Goal: Task Accomplishment & Management: Complete application form

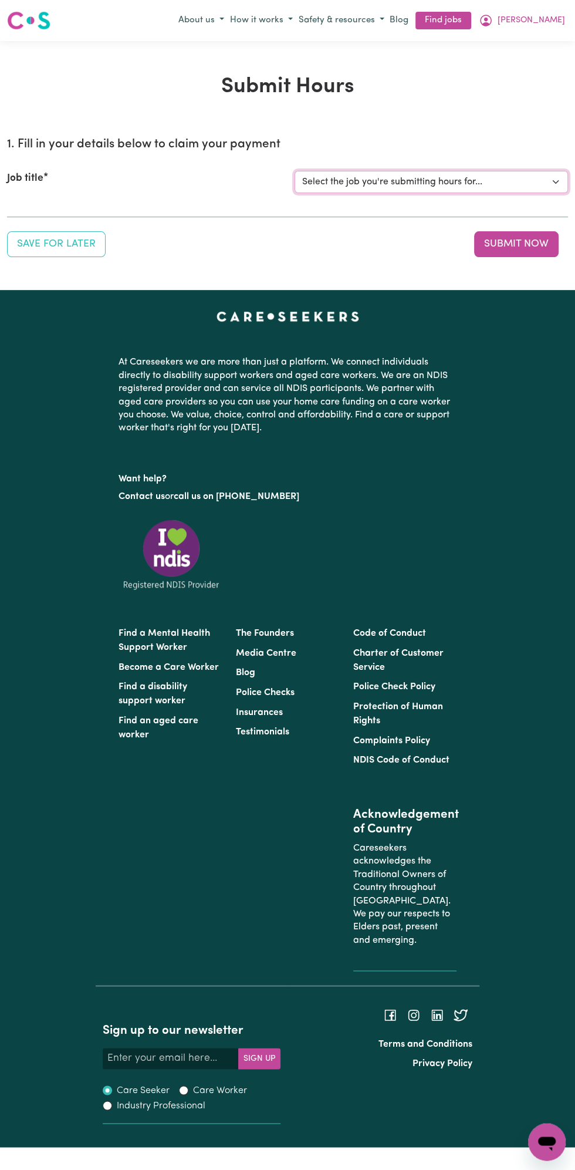
click at [381, 181] on select "Select the job you're submitting hours for... [Vartouhie ([PERSON_NAME]) [PERSO…" at bounding box center [431, 182] width 273 height 22
select select "13810"
click at [295, 171] on select "Select the job you're submitting hours for... [Vartouhie ([PERSON_NAME]) [PERSO…" at bounding box center [431, 182] width 273 height 22
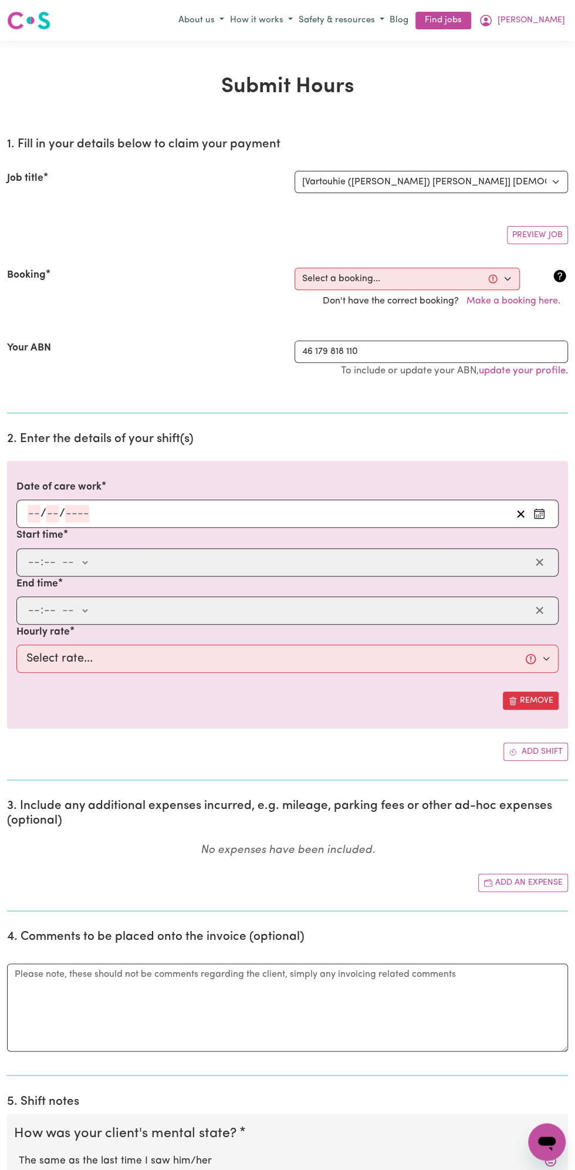
click at [63, 433] on h2 "2. Enter the details of your shift(s)" at bounding box center [287, 439] width 561 height 15
click at [75, 510] on input "number" at bounding box center [77, 514] width 24 height 18
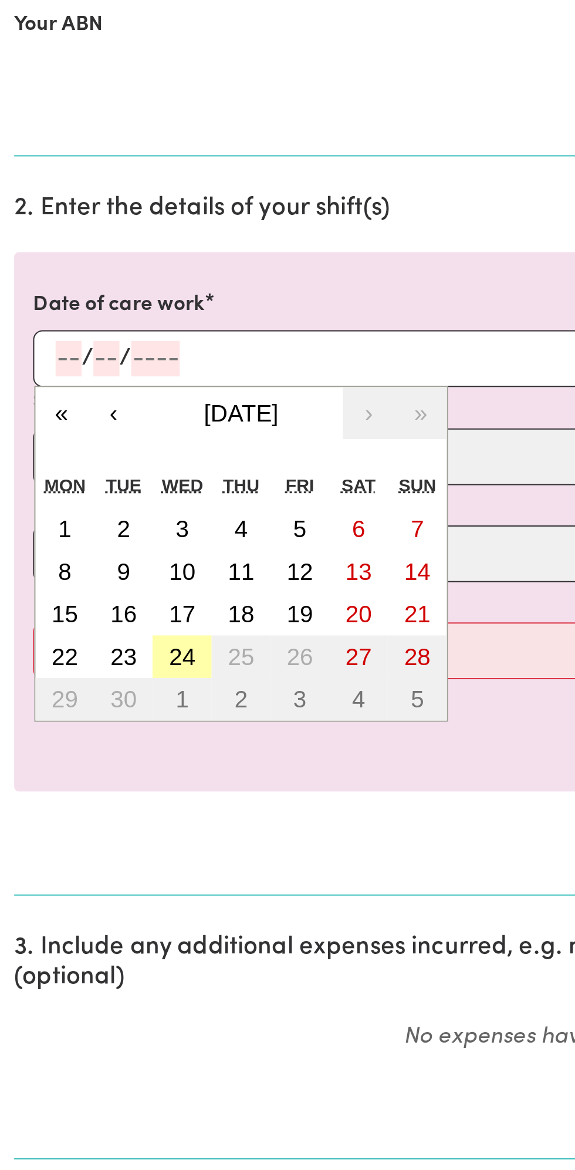
click at [92, 660] on abbr "24" at bounding box center [90, 661] width 13 height 13
type input "[DATE]"
type input "24"
type input "9"
type input "2025"
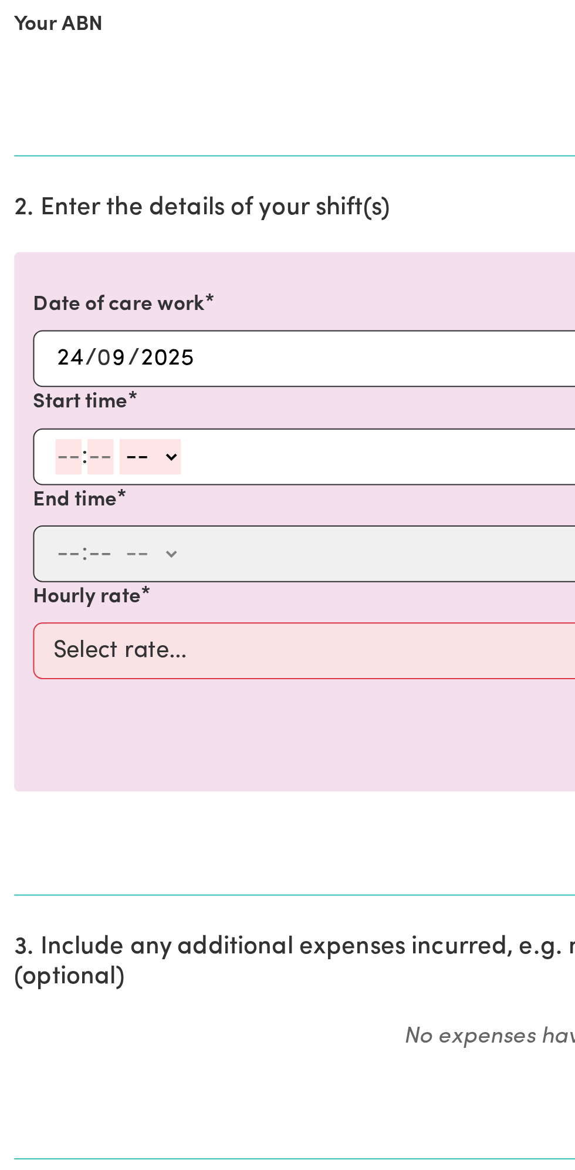
click at [29, 560] on input "number" at bounding box center [34, 562] width 13 height 18
type input "8"
type input "0"
click at [85, 559] on select "-- am pm" at bounding box center [73, 562] width 31 height 18
select select "am"
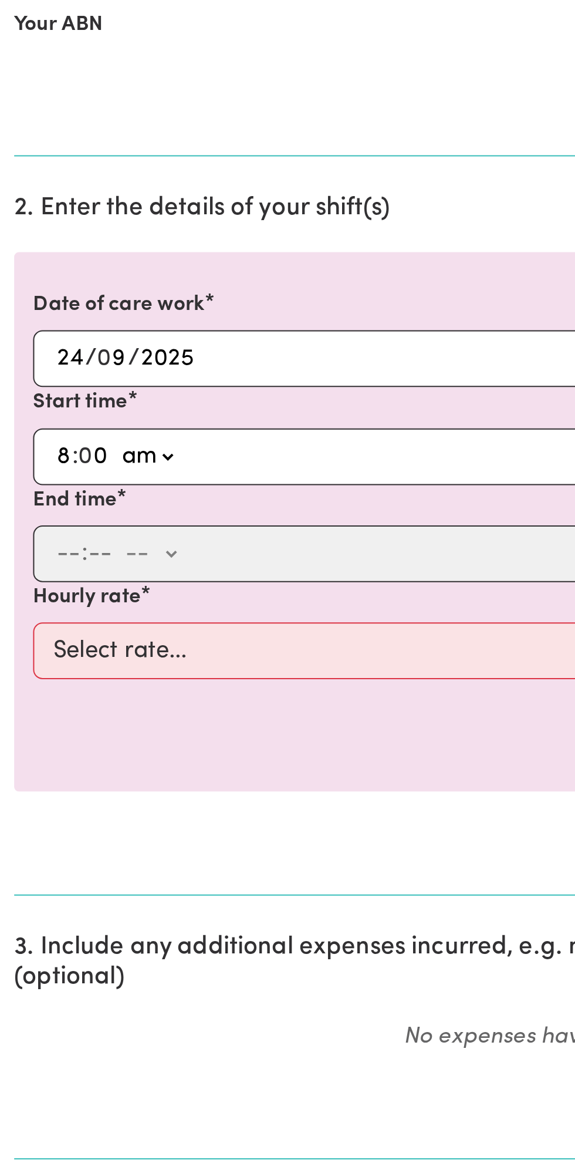
click at [58, 553] on select "-- am pm" at bounding box center [73, 562] width 31 height 18
type input "08:00"
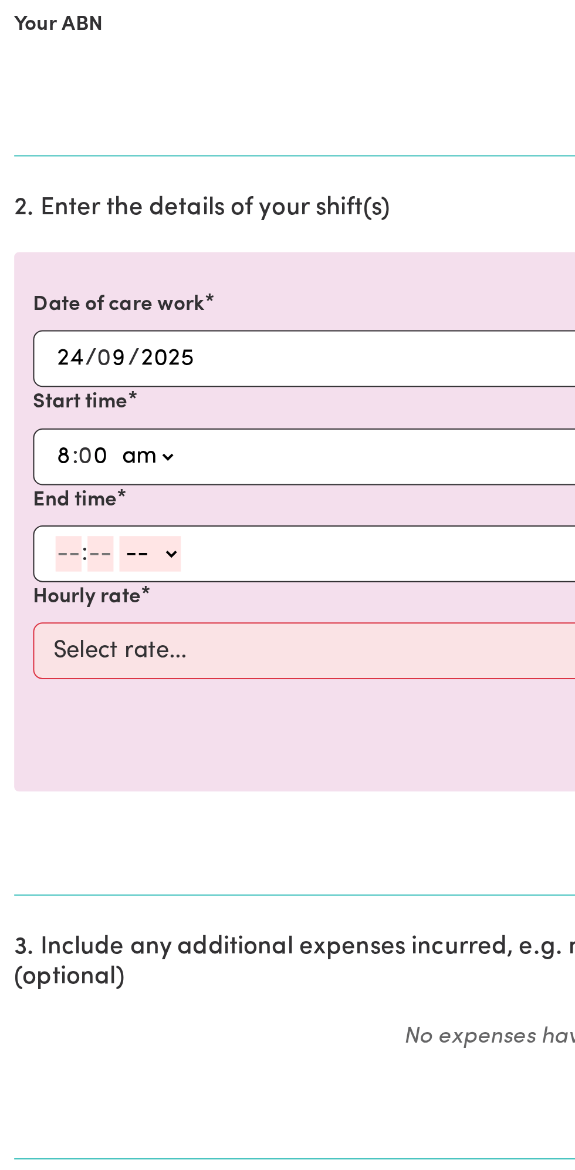
click at [32, 611] on input "number" at bounding box center [34, 611] width 13 height 18
type input "9"
type input "0"
click at [86, 607] on select "-- am pm" at bounding box center [73, 611] width 31 height 18
select select "am"
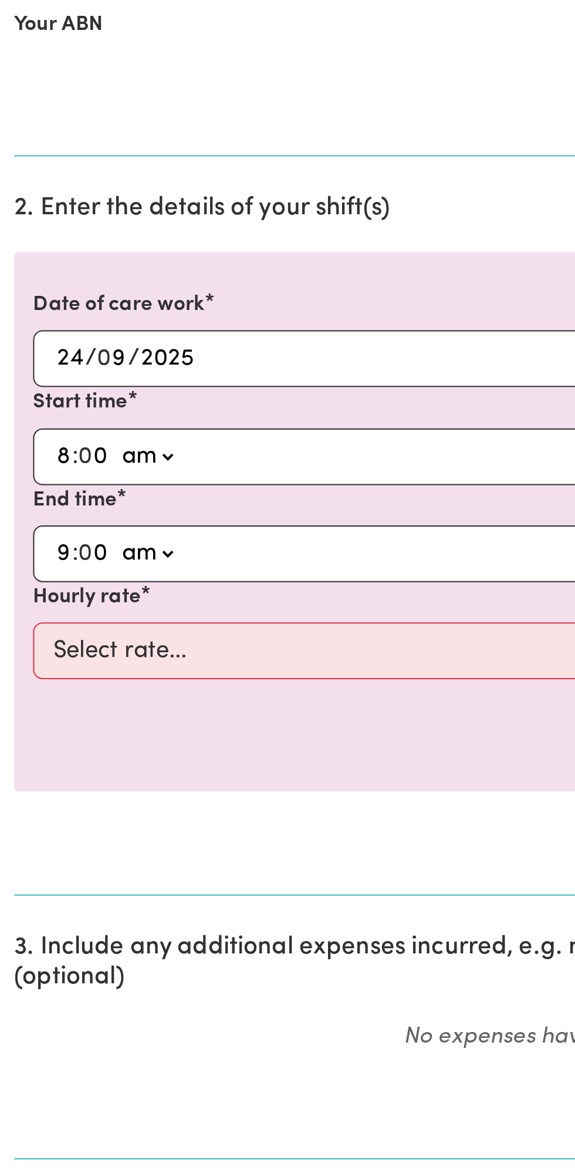
click at [58, 602] on select "-- am pm" at bounding box center [73, 611] width 31 height 18
type input "09:00"
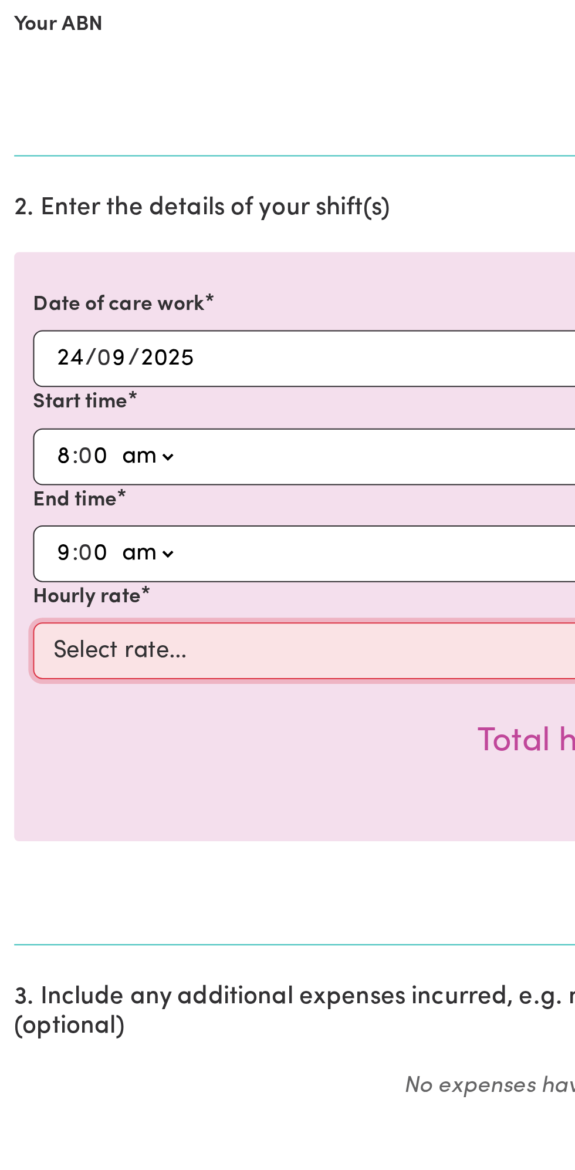
click at [143, 652] on select "Select rate... $49.00 (Weekday) $60.00 ([DATE])" at bounding box center [287, 658] width 542 height 28
select select "49-Weekday"
click at [16, 644] on select "Select rate... $49.00 (Weekday) $60.00 ([DATE])" at bounding box center [287, 658] width 542 height 28
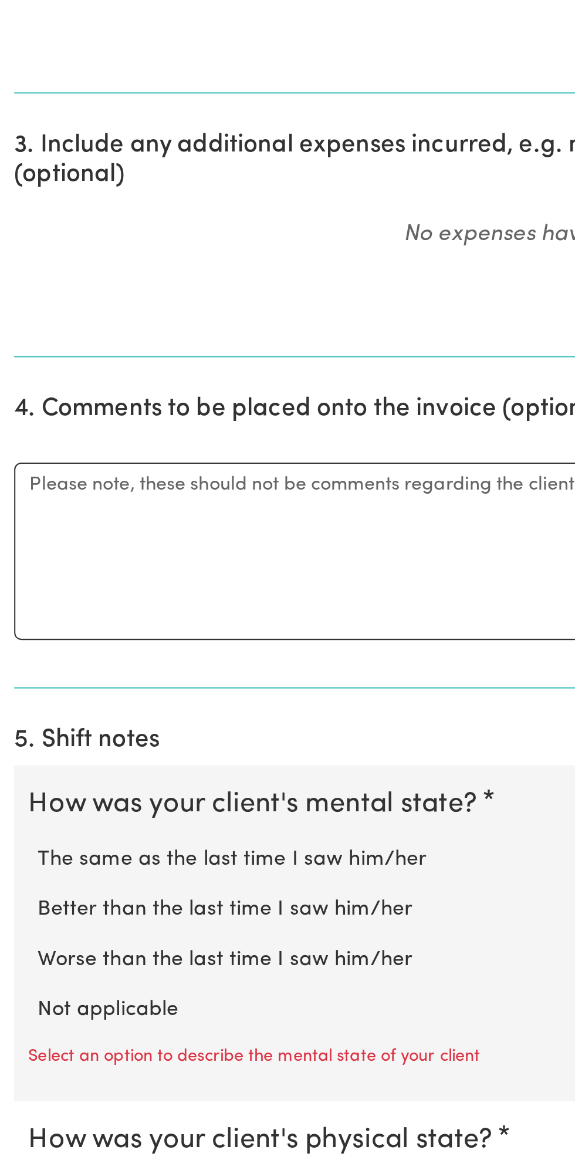
scroll to position [171, 0]
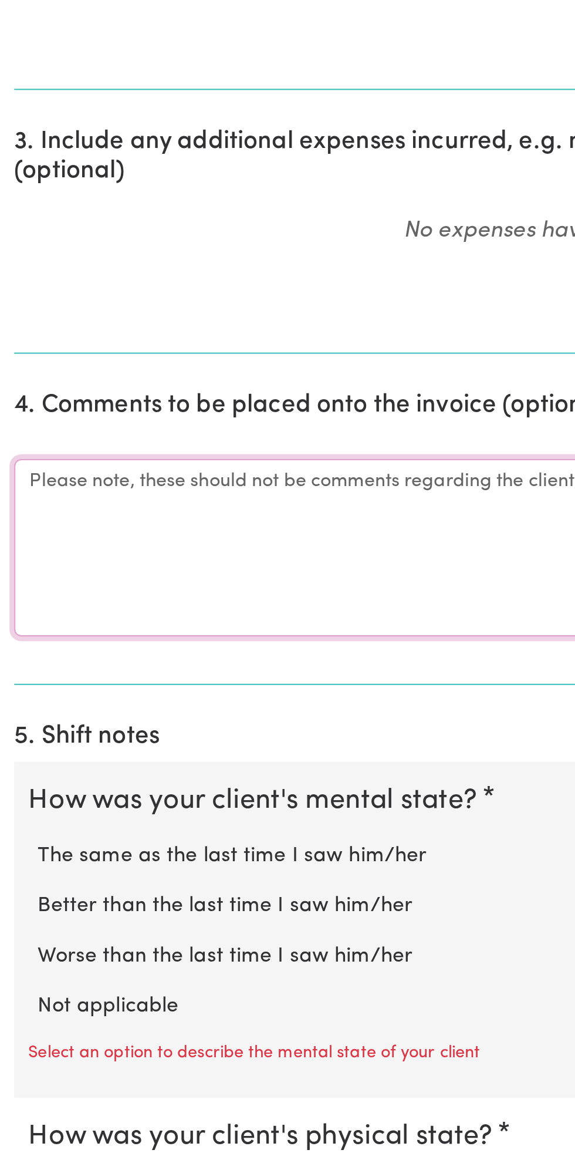
click at [90, 857] on textarea "Comments" at bounding box center [287, 861] width 561 height 88
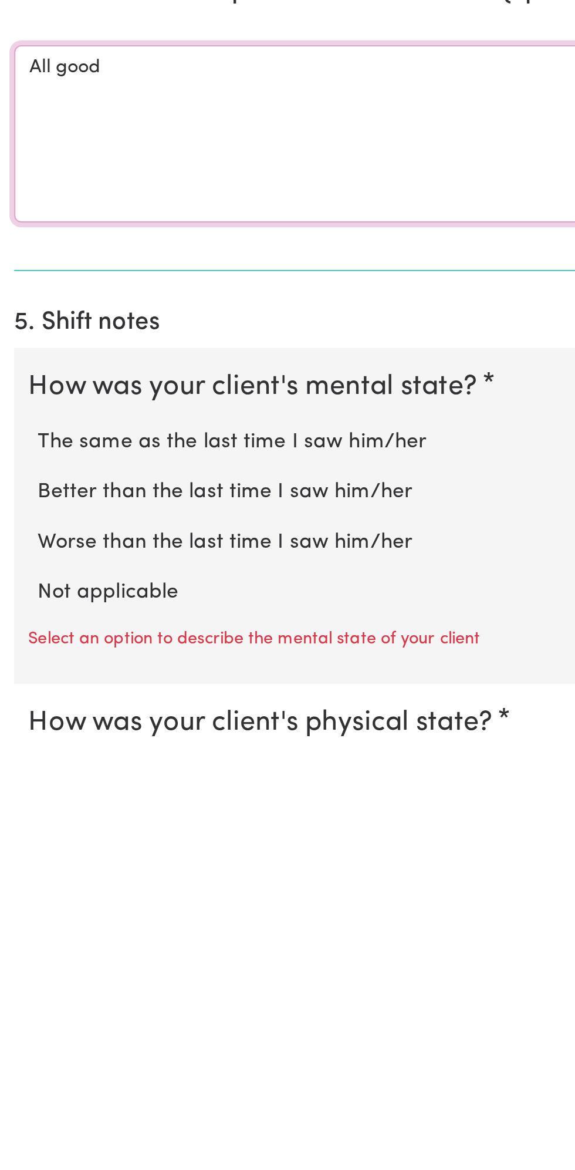
type textarea "All good"
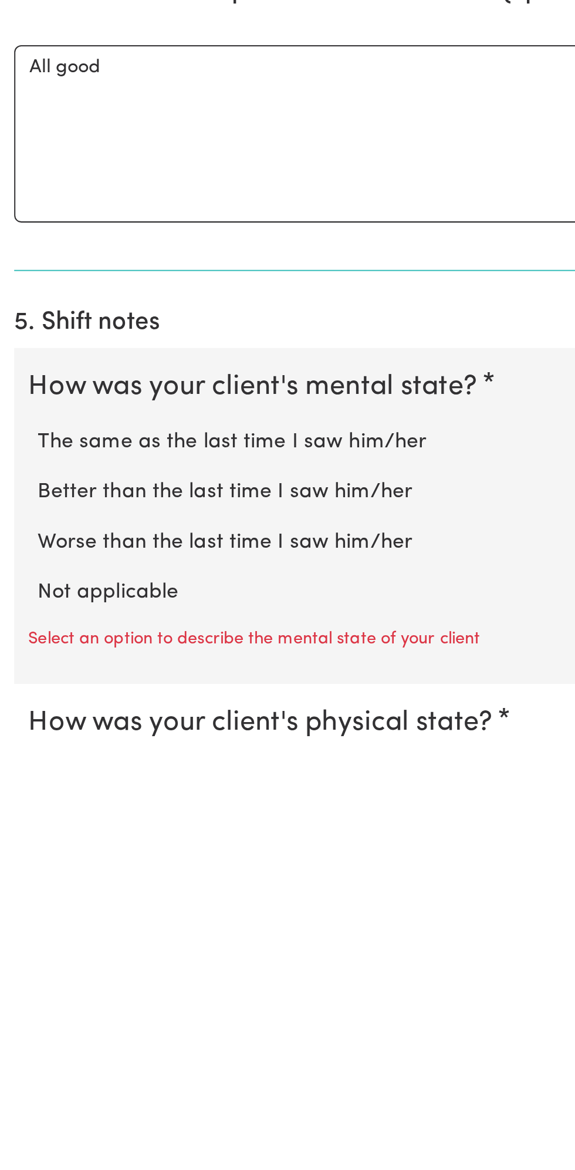
click at [68, 1082] on label "Not applicable" at bounding box center [288, 1088] width 538 height 15
click at [19, 1081] on input "Not applicable" at bounding box center [18, 1080] width 1 height 1
radio input "true"
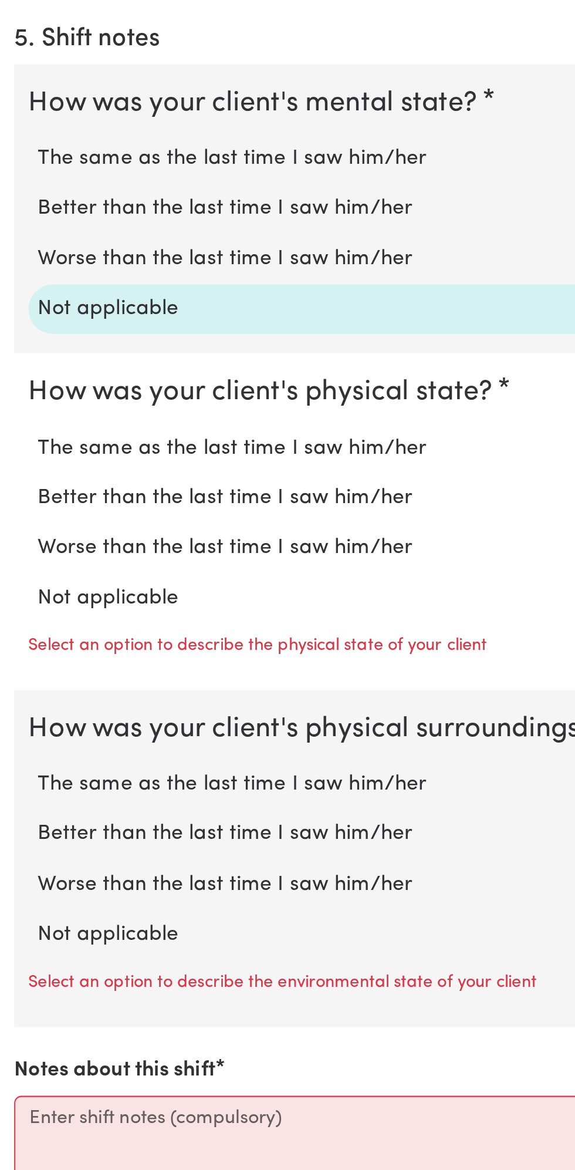
scroll to position [520, 0]
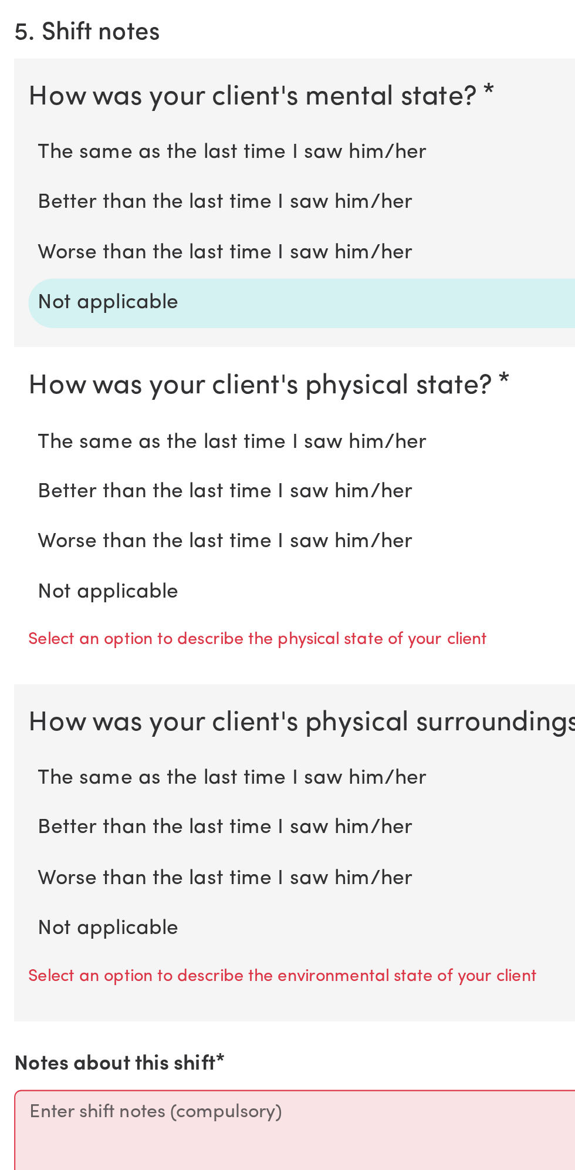
click at [75, 876] on label "Not applicable" at bounding box center [288, 883] width 538 height 15
click at [19, 875] on input "Not applicable" at bounding box center [18, 875] width 1 height 1
radio input "true"
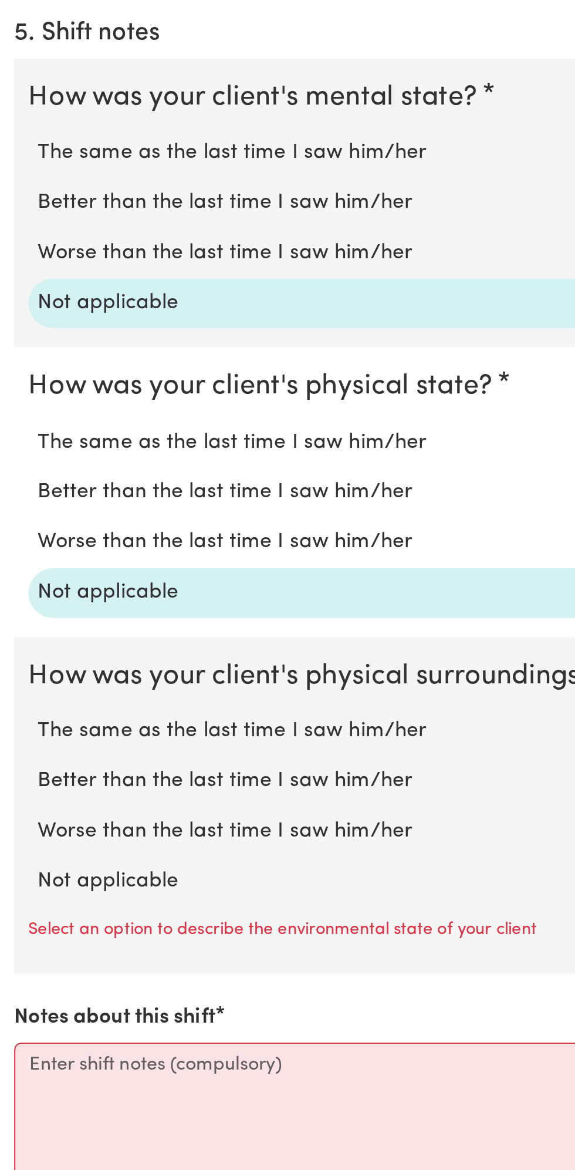
click at [83, 1019] on label "Not applicable" at bounding box center [288, 1026] width 538 height 15
click at [19, 1018] on input "Not applicable" at bounding box center [18, 1018] width 1 height 1
radio input "true"
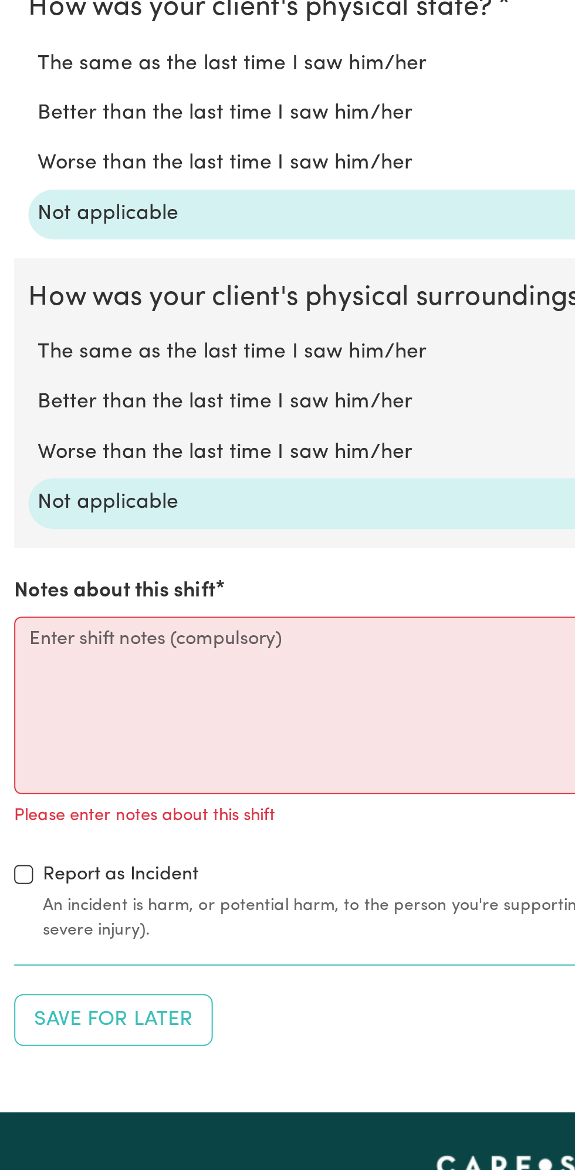
scroll to position [721, 0]
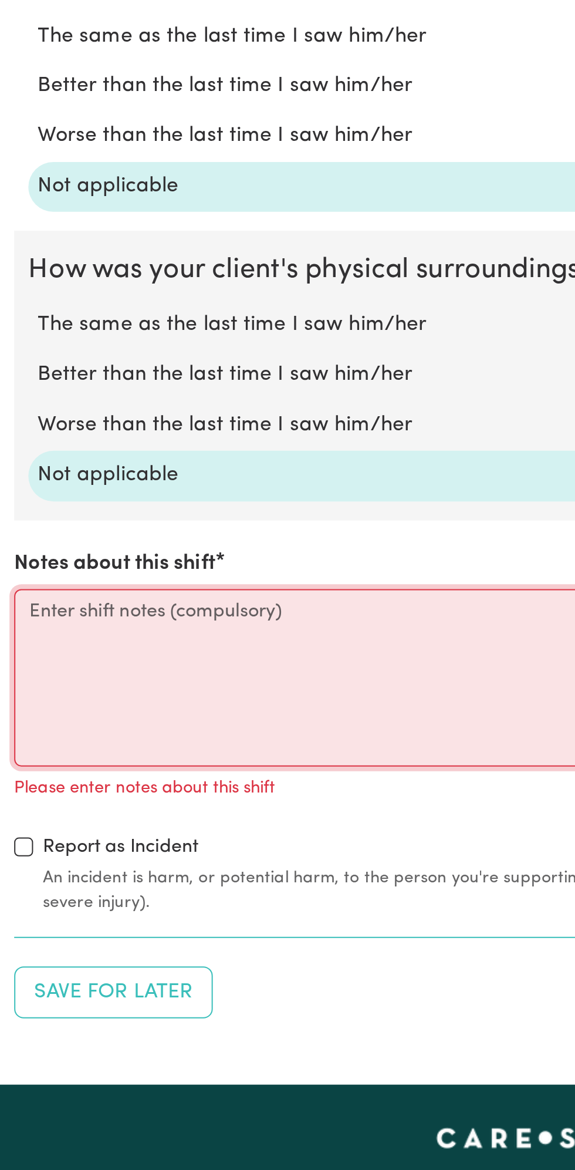
click at [78, 920] on textarea "Notes about this shift" at bounding box center [287, 926] width 561 height 88
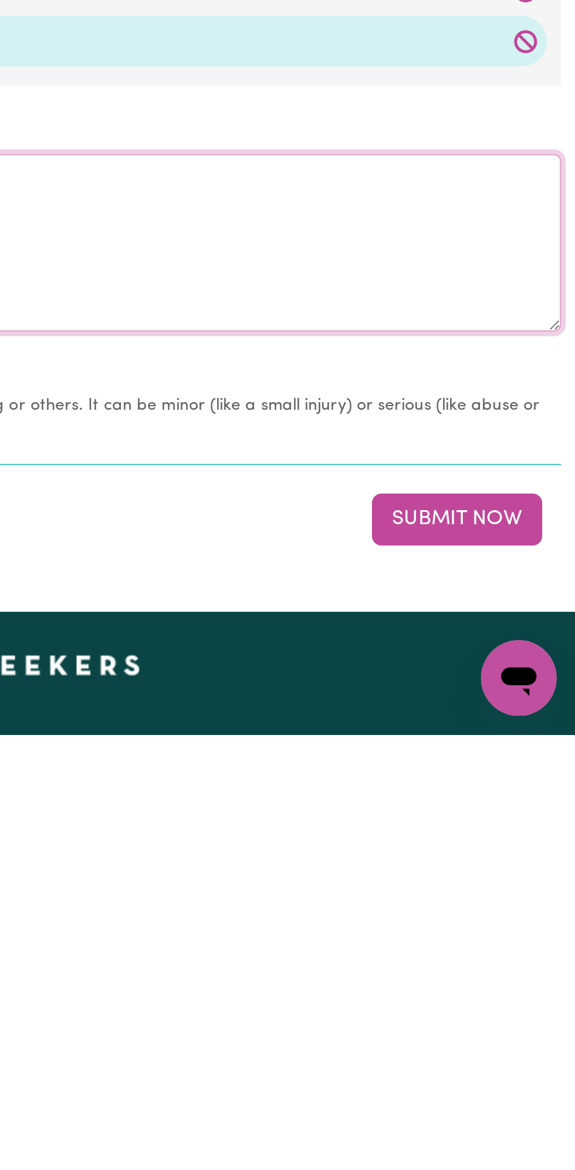
type textarea "Nothing changes all good"
click at [524, 1059] on button "Submit Now" at bounding box center [516, 1063] width 85 height 26
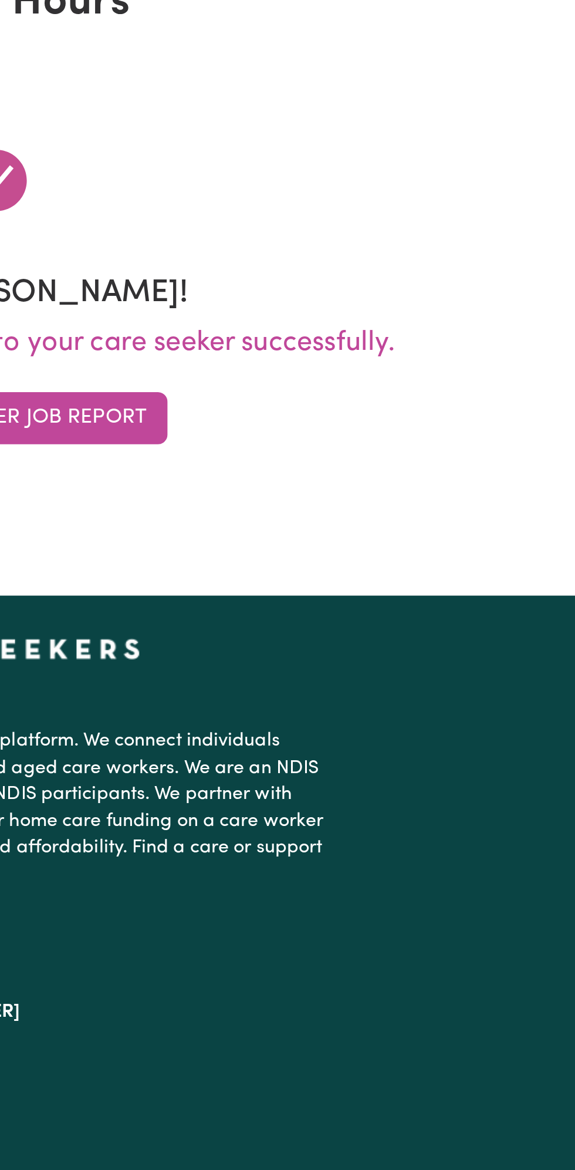
scroll to position [0, 0]
